Goal: Share content: Share content

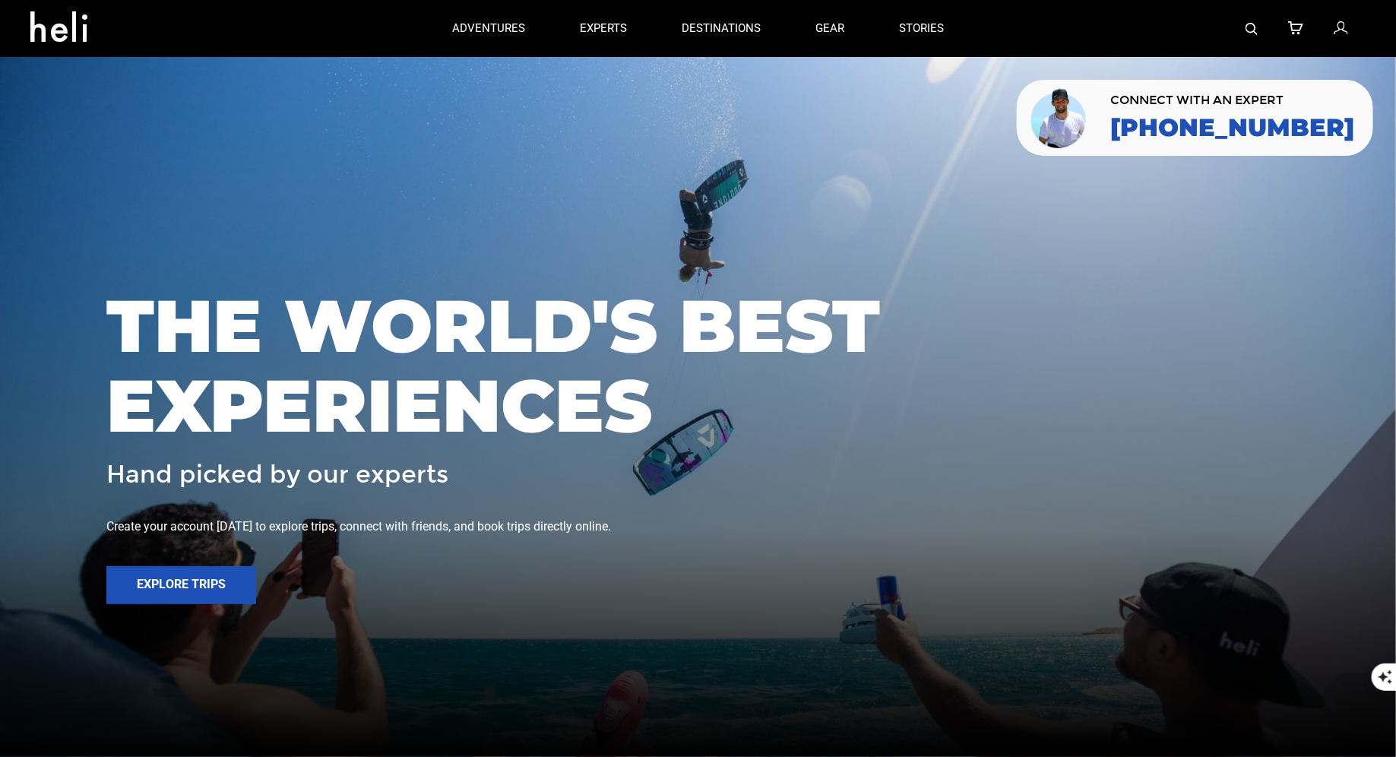
click at [1246, 23] on img at bounding box center [1252, 29] width 12 height 12
type input "package link"
click at [1250, 33] on img at bounding box center [1252, 29] width 12 height 12
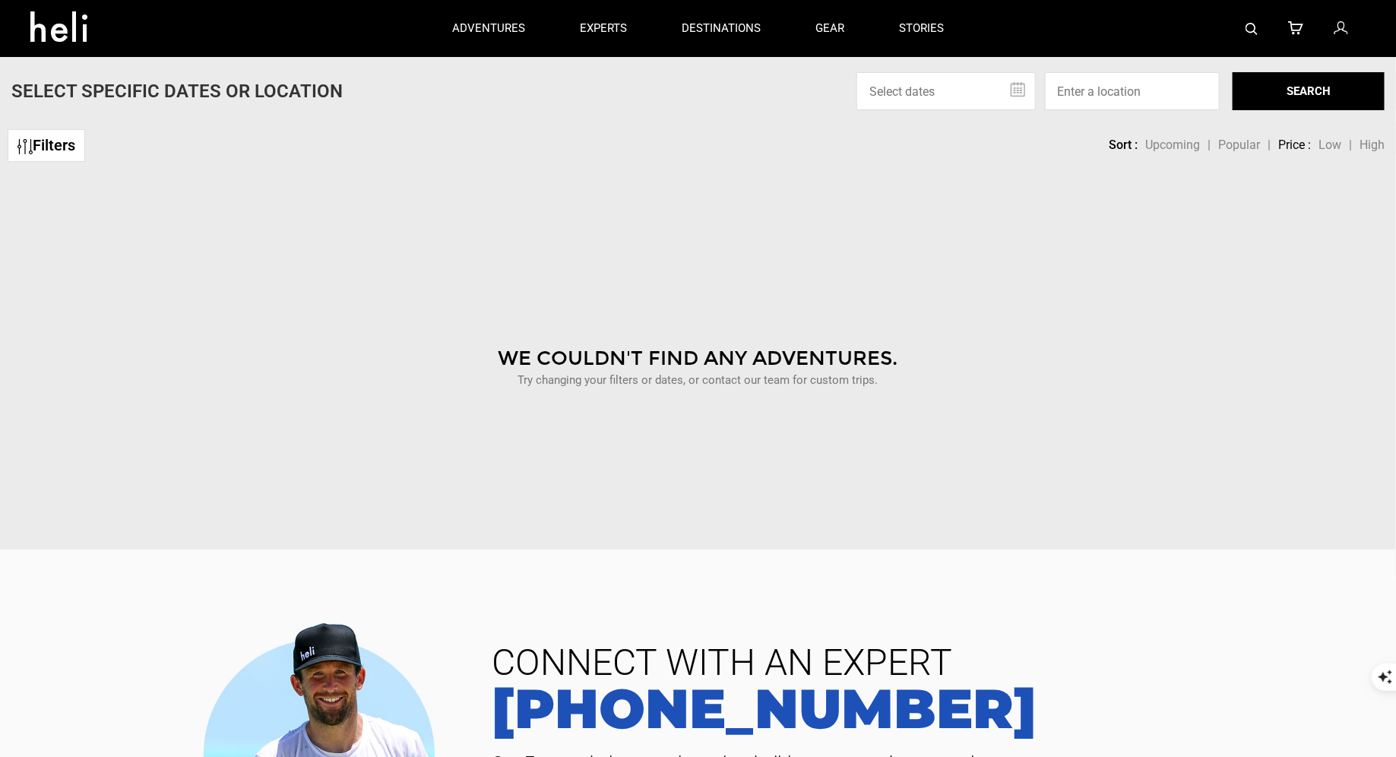
click at [1249, 32] on img at bounding box center [1252, 29] width 12 height 12
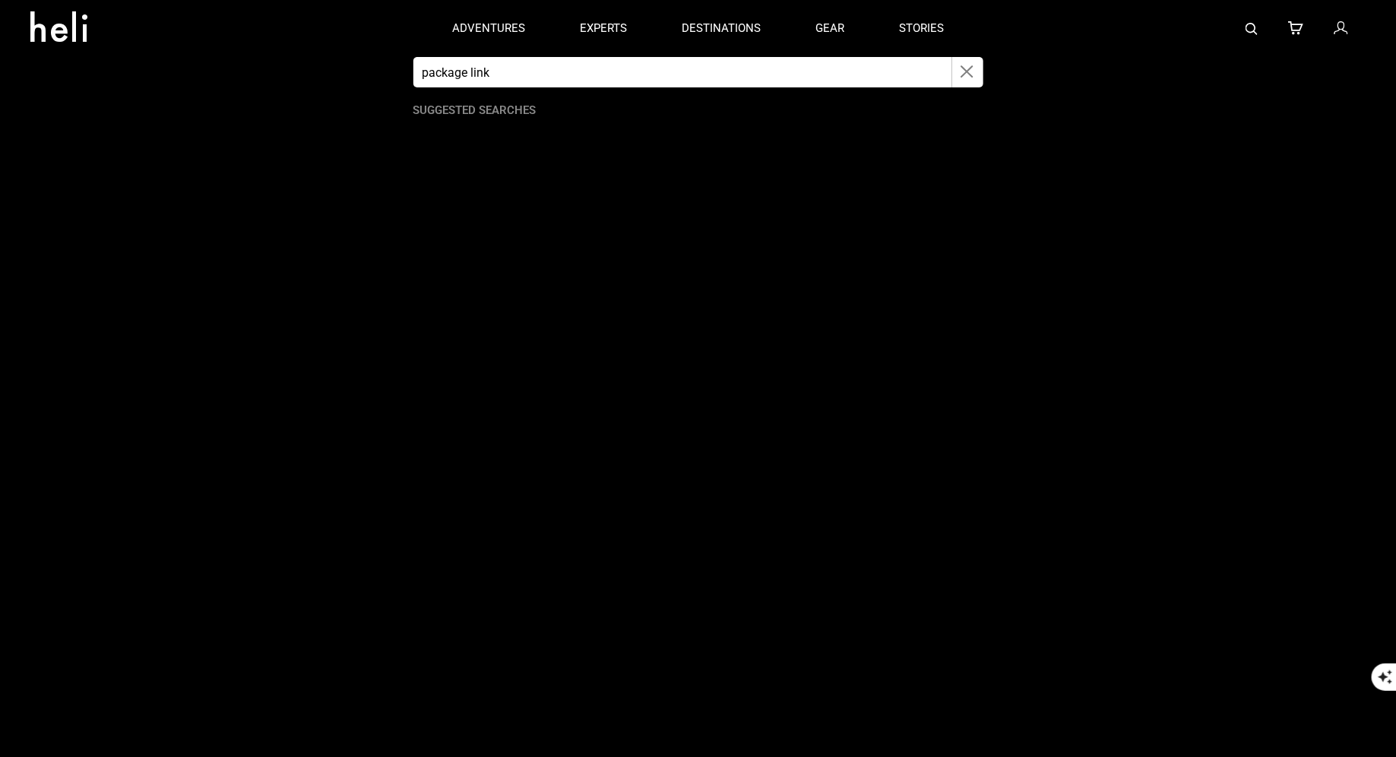
click at [974, 67] on icon "button" at bounding box center [967, 71] width 13 height 17
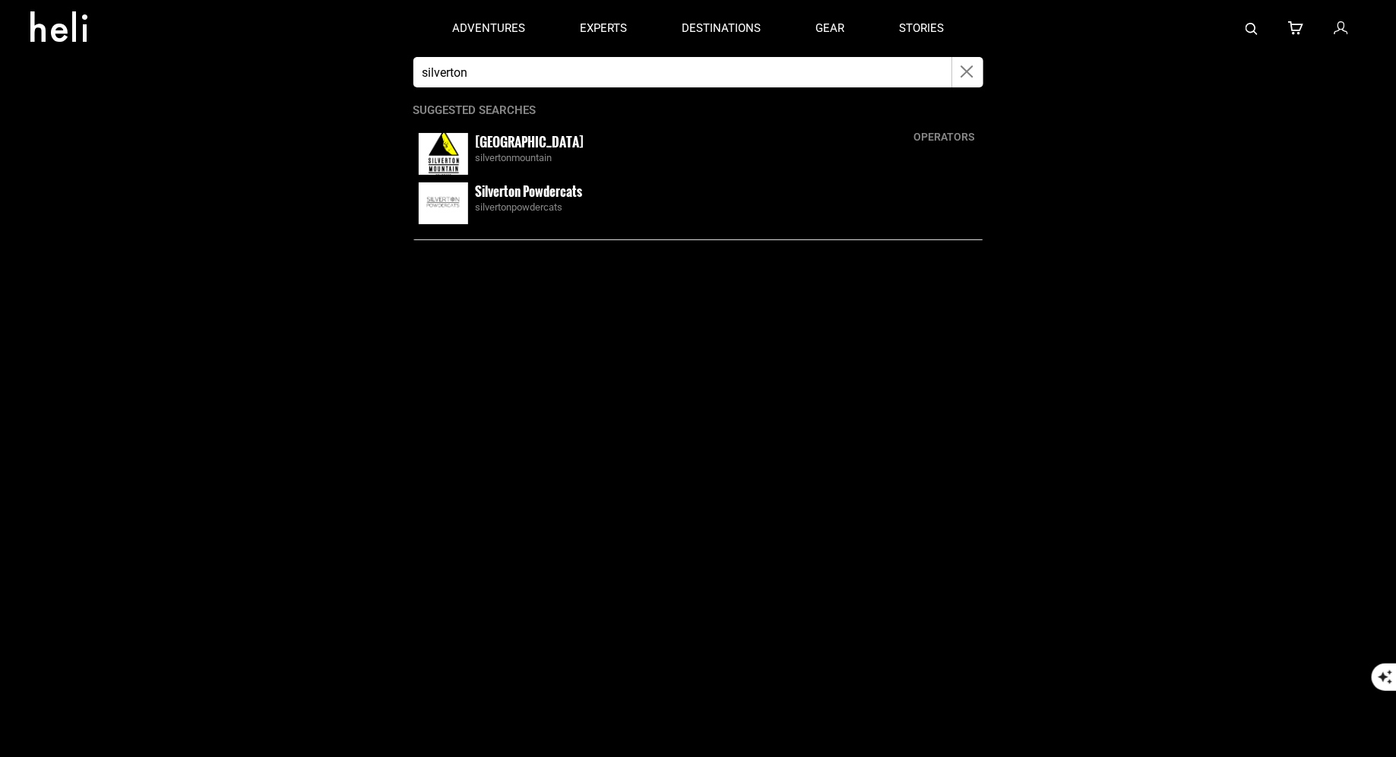
type input "silverton"
click at [498, 150] on small "[GEOGRAPHIC_DATA]" at bounding box center [530, 141] width 109 height 19
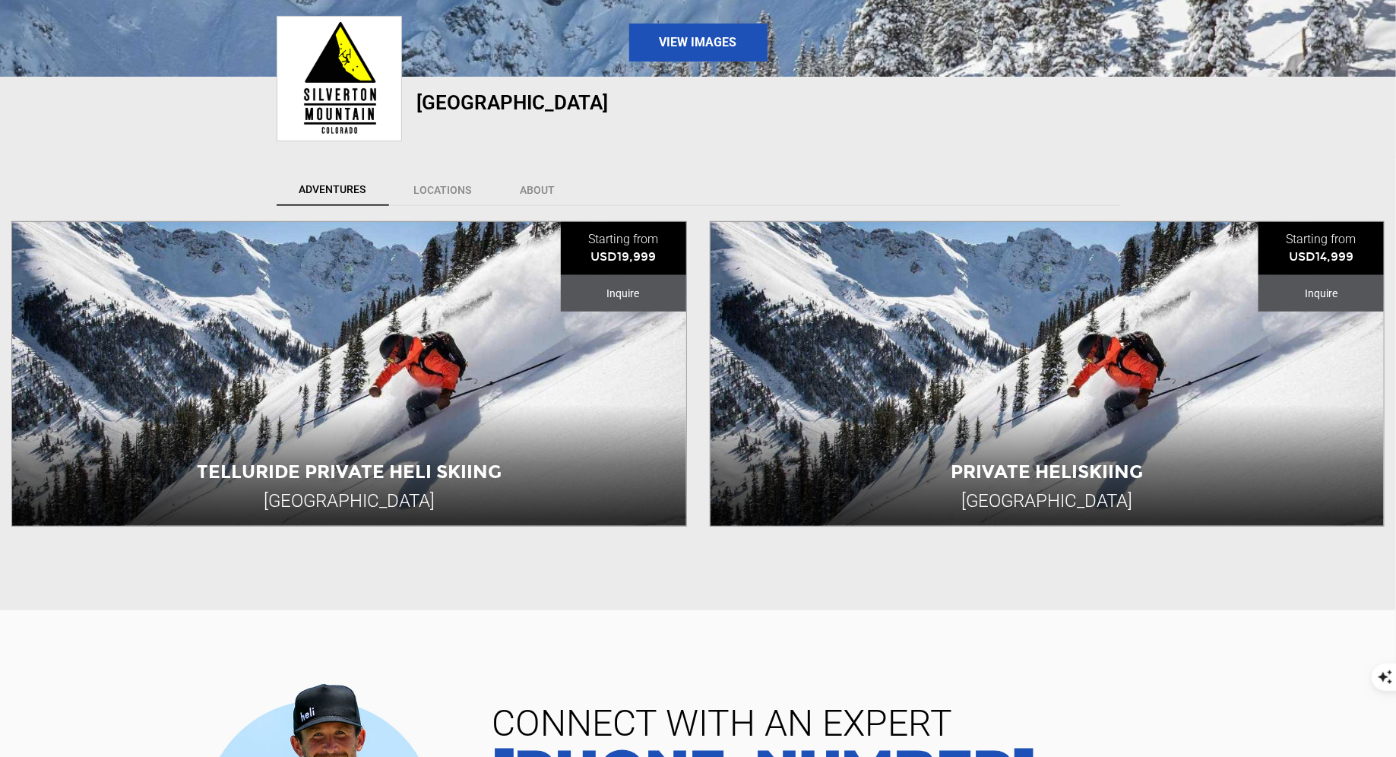
scroll to position [316, 0]
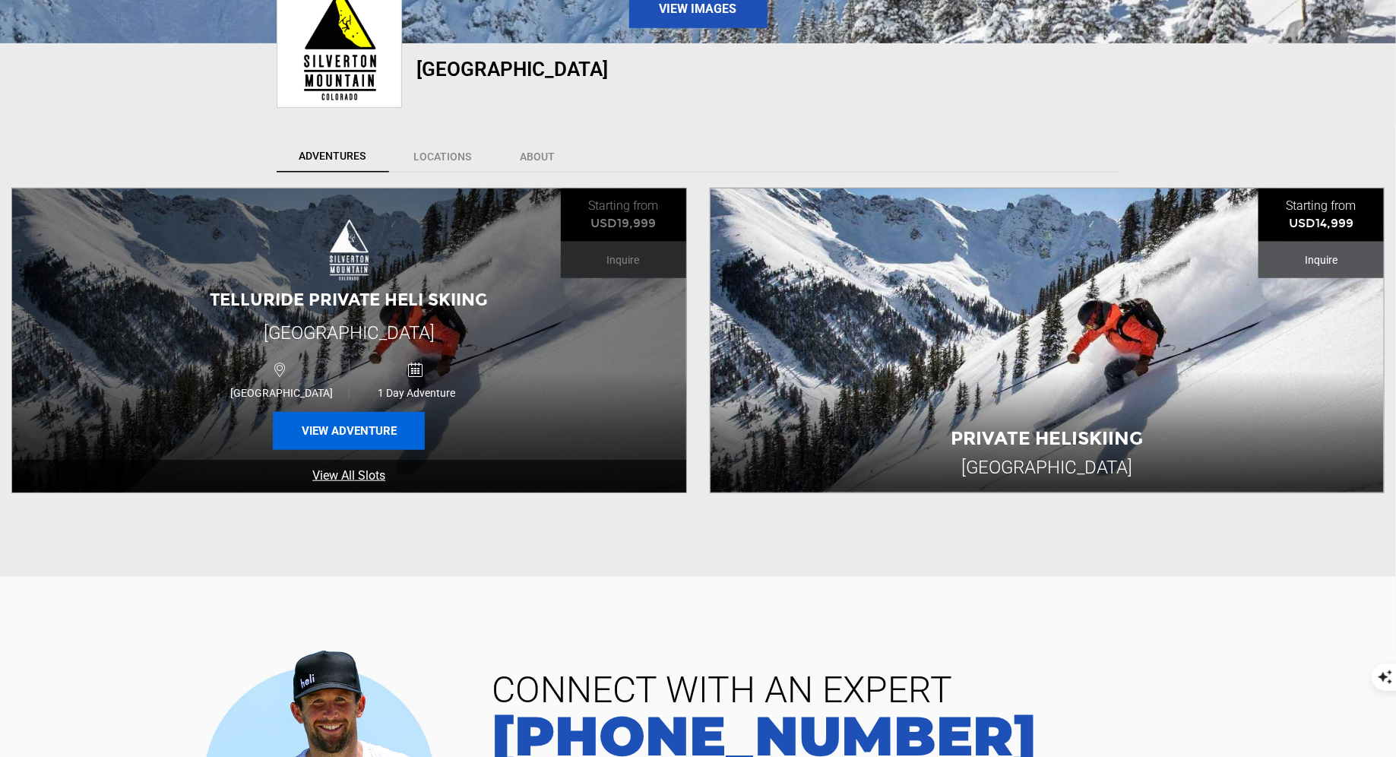
click at [313, 422] on button "View Adventure" at bounding box center [349, 431] width 152 height 38
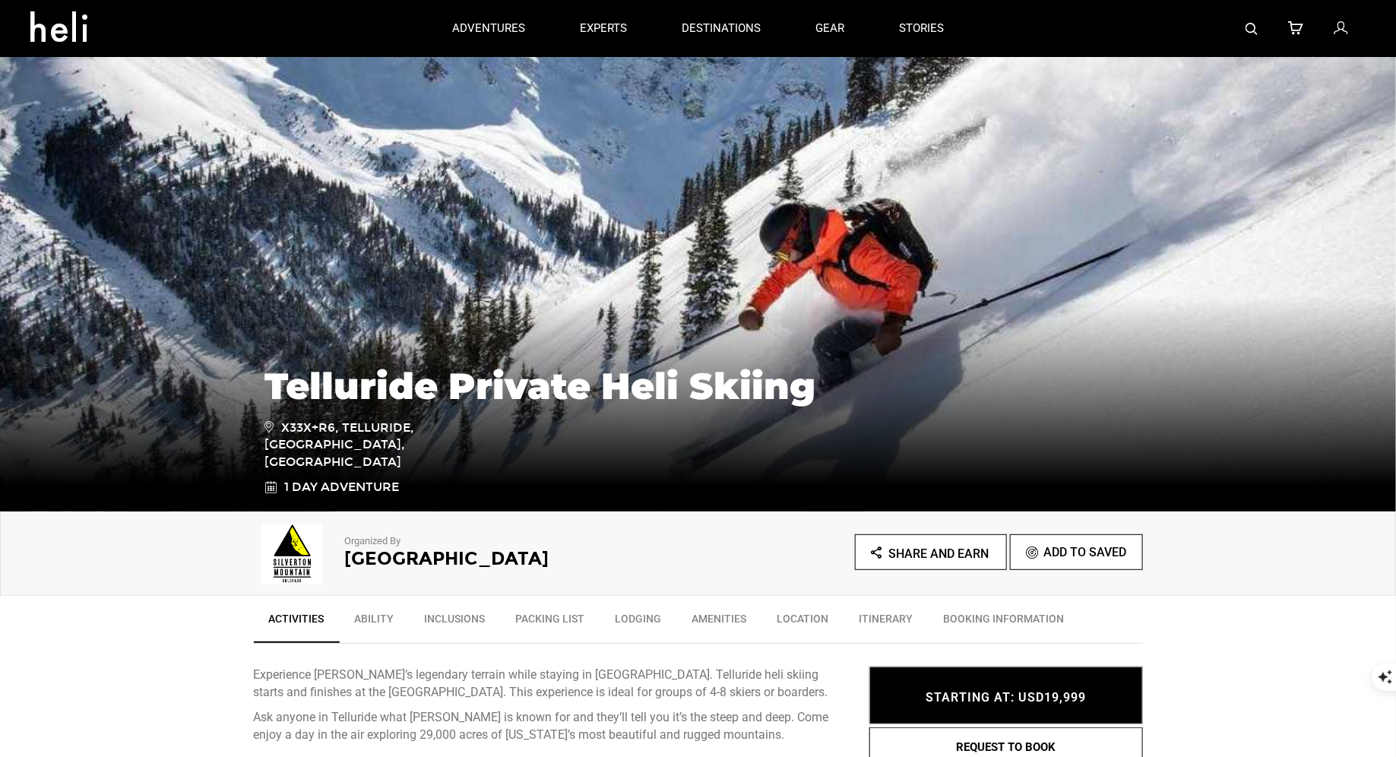
click at [1348, 28] on link at bounding box center [1342, 28] width 17 height 57
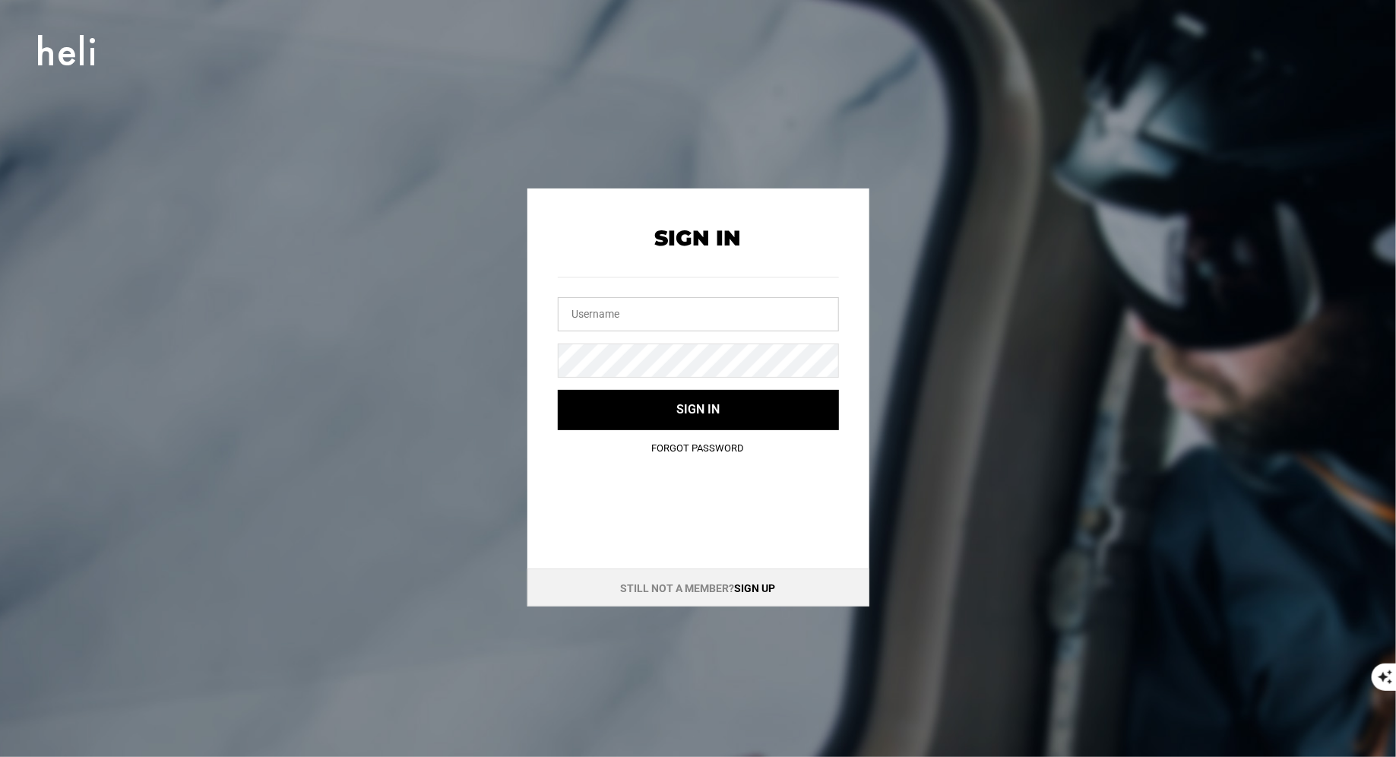
type input "[EMAIL_ADDRESS][DOMAIN_NAME]"
drag, startPoint x: 664, startPoint y: 319, endPoint x: 474, endPoint y: 304, distance: 189.9
click at [474, 304] on div "Sign In [EMAIL_ADDRESS][DOMAIN_NAME] Sign in Forgot Password Still not a member…" at bounding box center [698, 397] width 684 height 418
click at [484, 364] on div "Sign In Sign in Forgot Password Still not a member? Sign up" at bounding box center [698, 397] width 684 height 418
click at [593, 315] on input "text" at bounding box center [698, 314] width 281 height 34
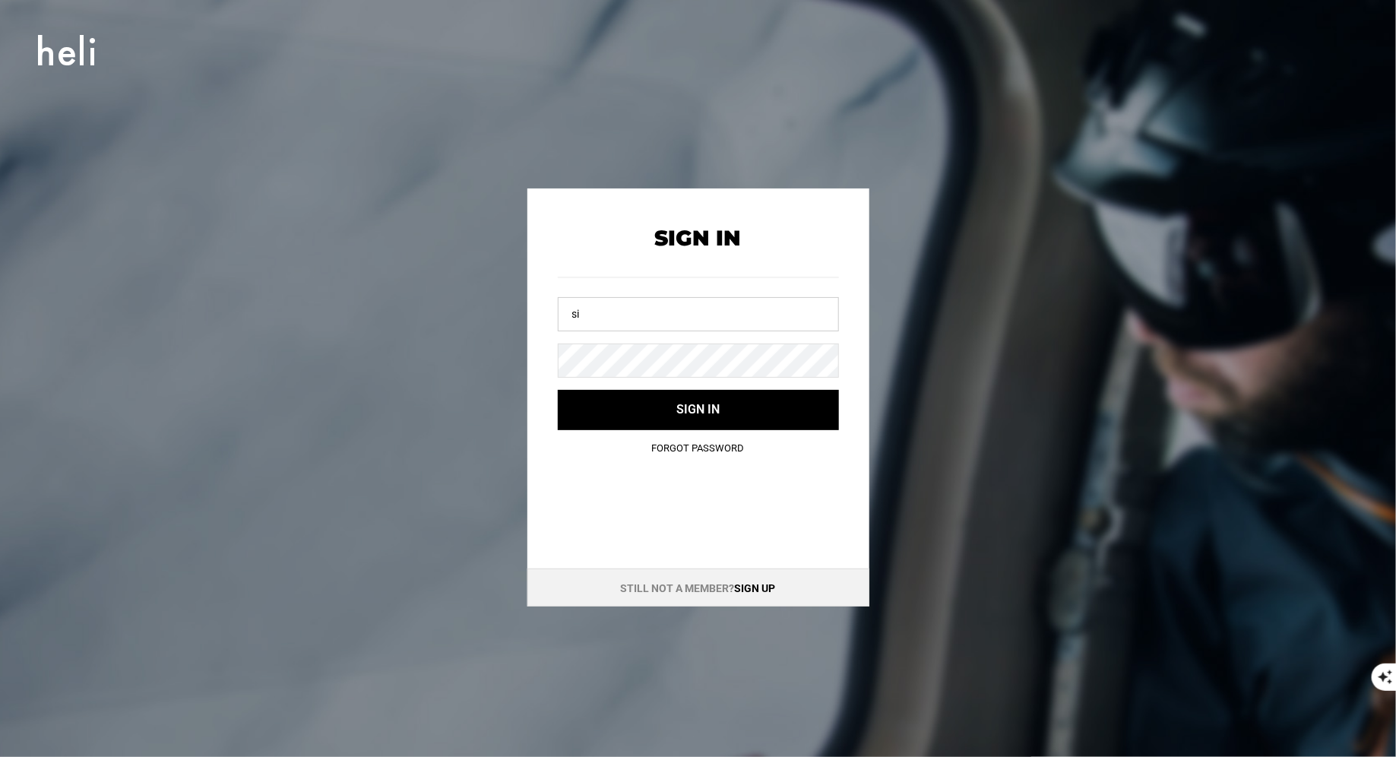
type input "s"
type input "S"
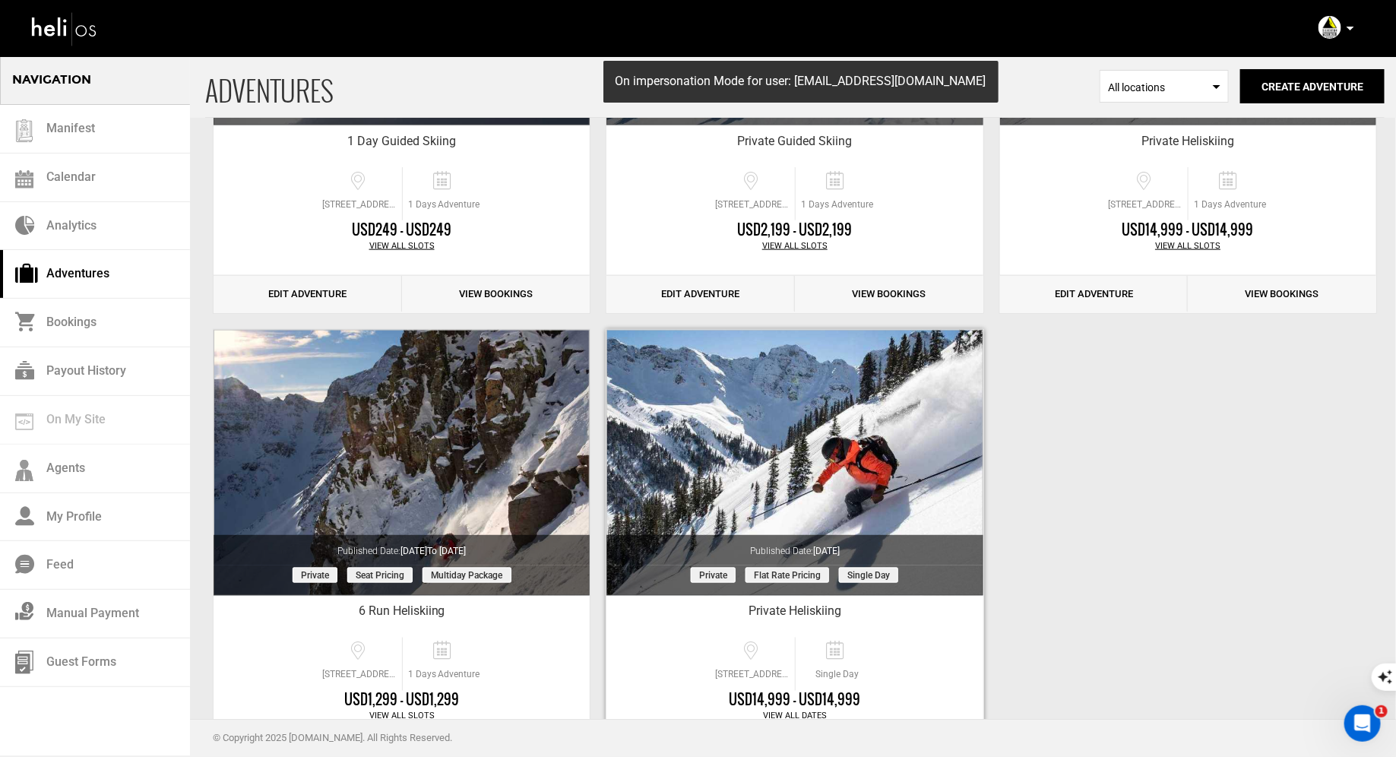
scroll to position [638, 0]
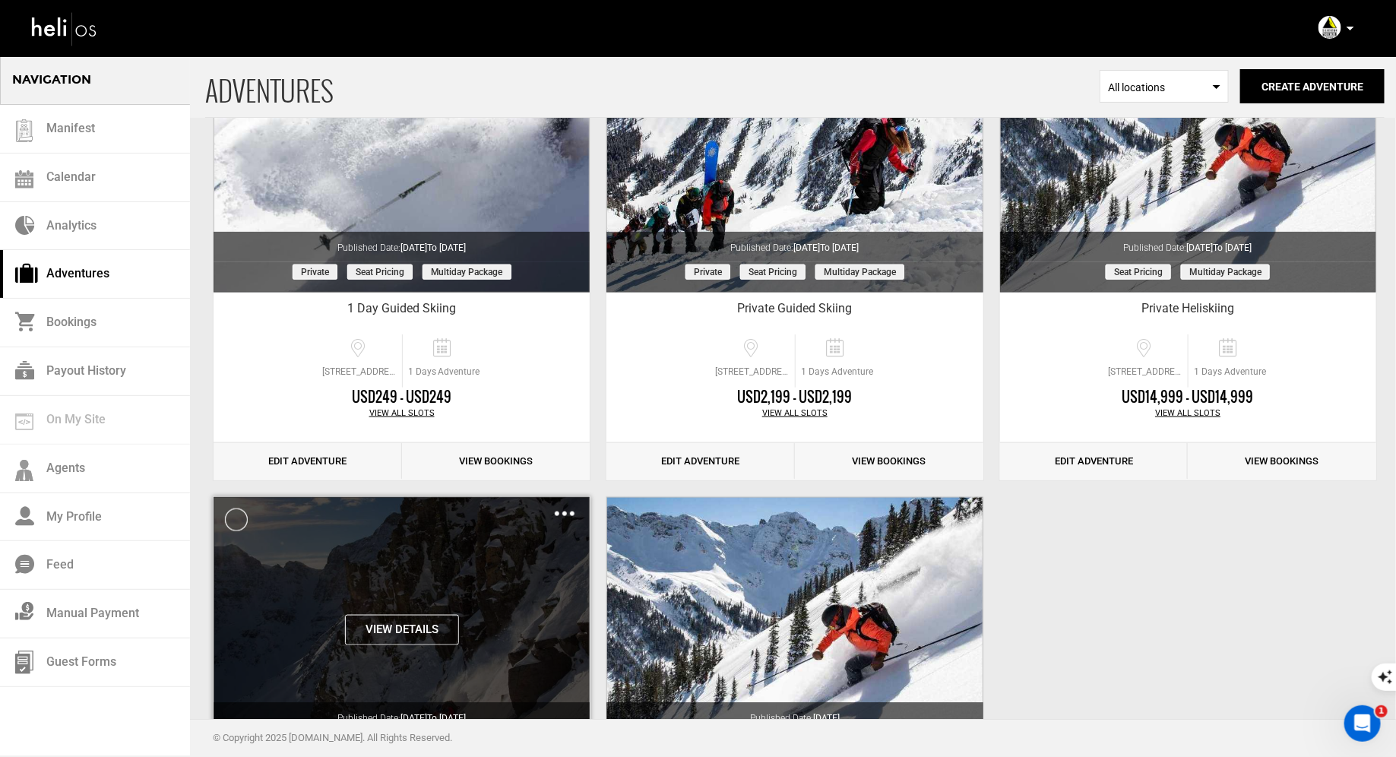
click at [561, 512] on img at bounding box center [565, 514] width 20 height 5
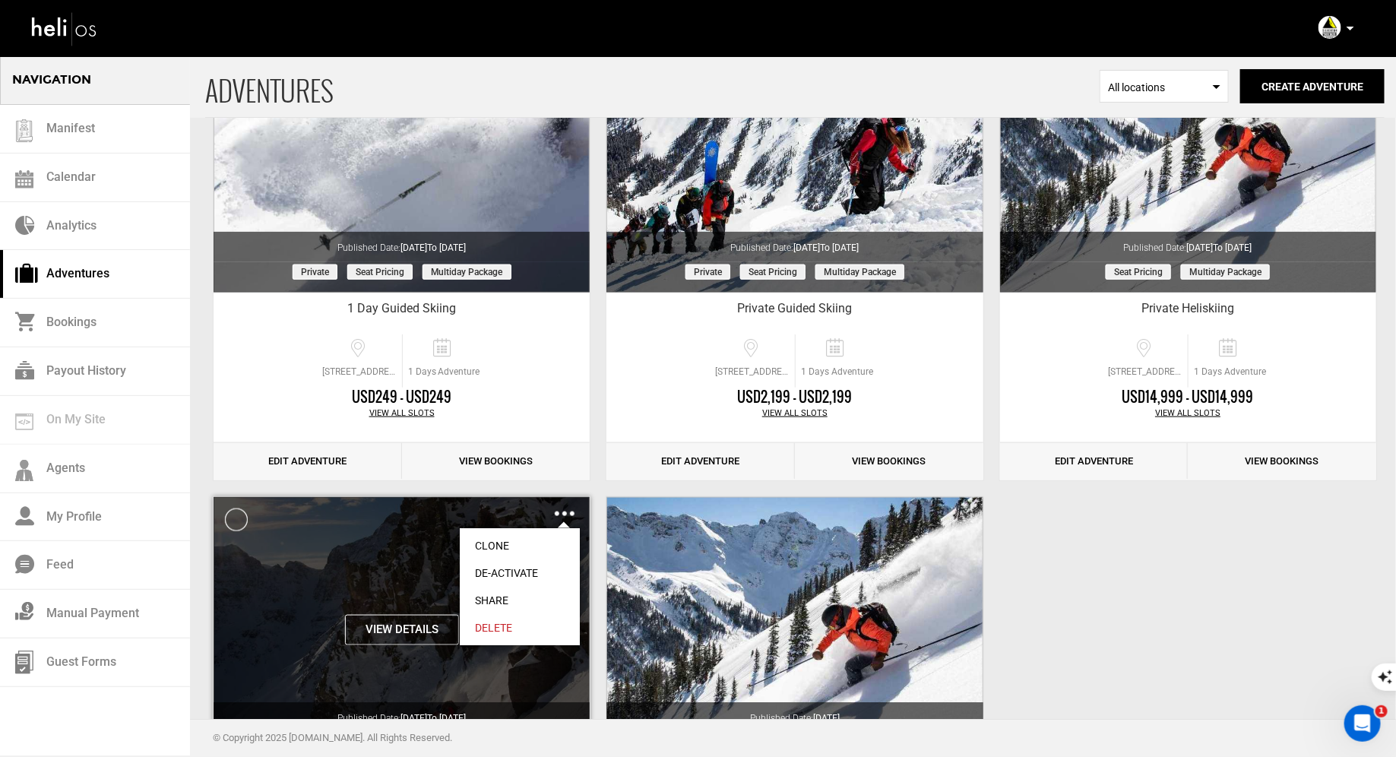
click at [368, 544] on div "View Details Clone De-Activate Share Delete" at bounding box center [402, 630] width 376 height 266
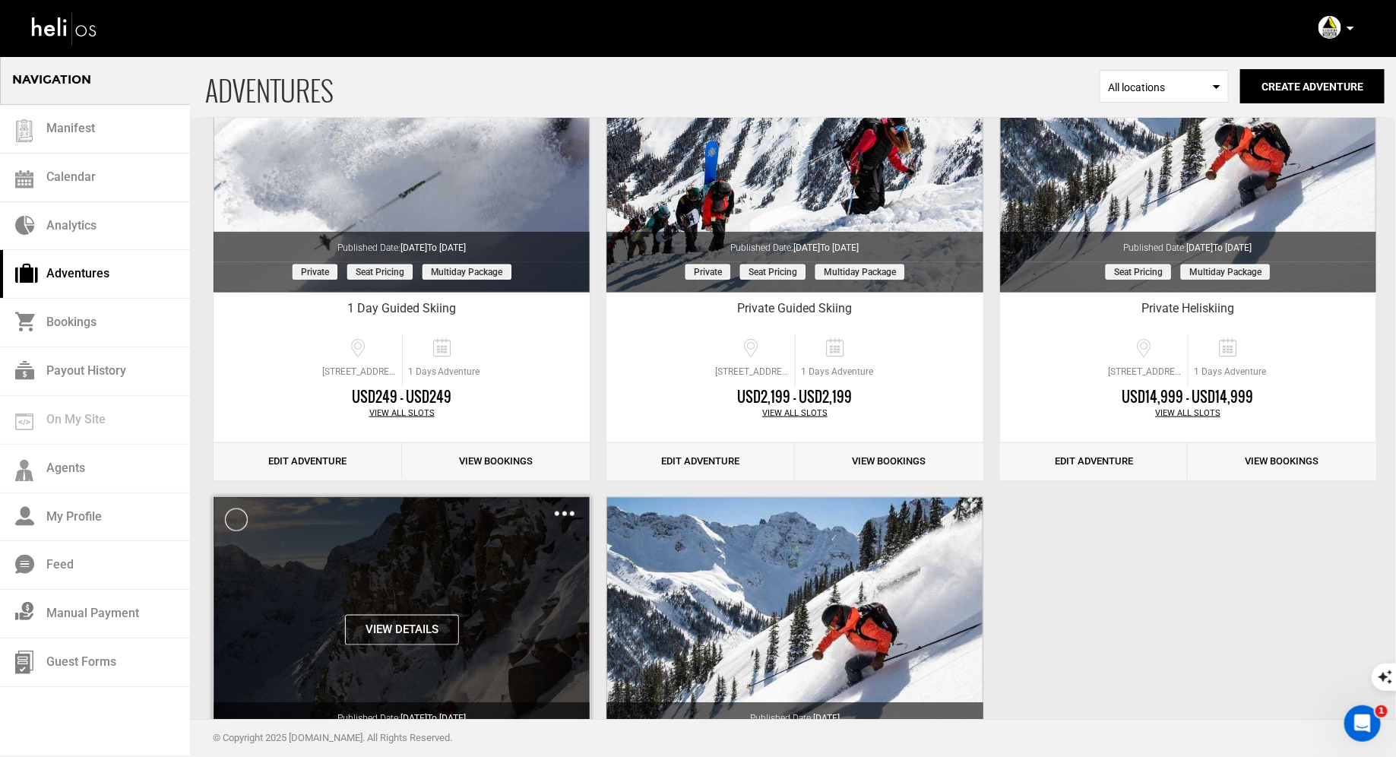
click at [379, 627] on button "View Details" at bounding box center [402, 630] width 114 height 30
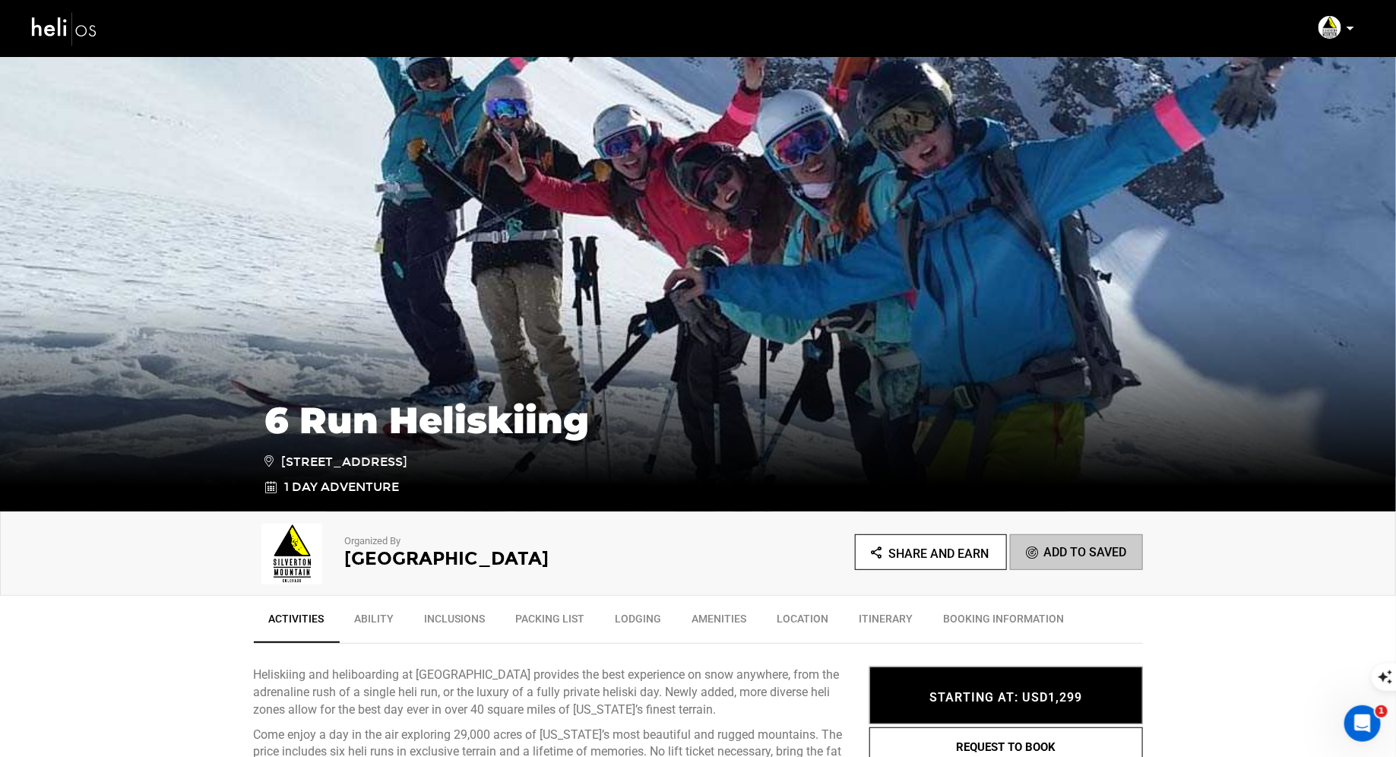
click at [944, 549] on span "Share and Earn" at bounding box center [938, 553] width 100 height 14
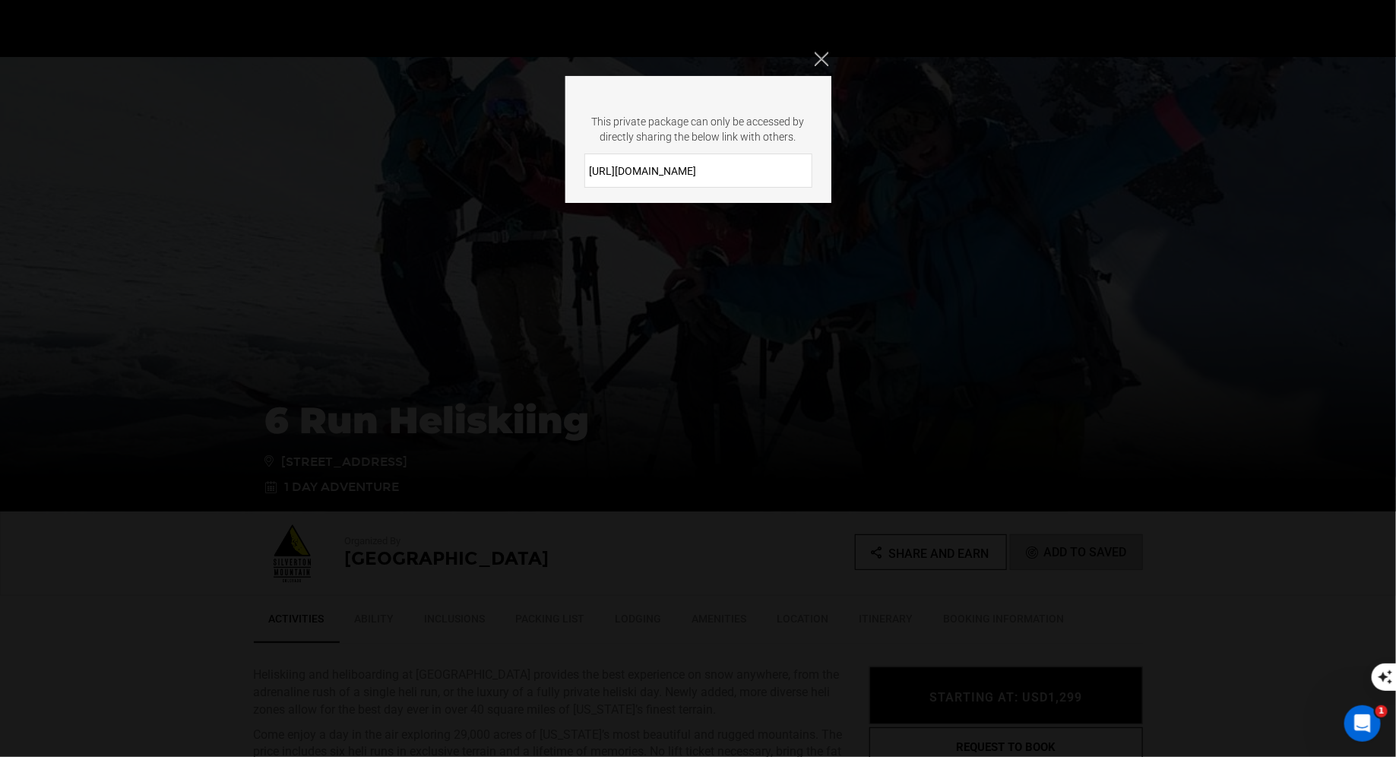
drag, startPoint x: 734, startPoint y: 163, endPoint x: 586, endPoint y: 154, distance: 148.4
click at [586, 154] on input "[URL][DOMAIN_NAME]" at bounding box center [698, 171] width 228 height 34
drag, startPoint x: 707, startPoint y: 180, endPoint x: 555, endPoint y: 163, distance: 152.9
click at [553, 163] on div "This private package can only be accessed by directly sharing the below link wi…" at bounding box center [698, 378] width 1396 height 757
